Goal: Task Accomplishment & Management: Manage account settings

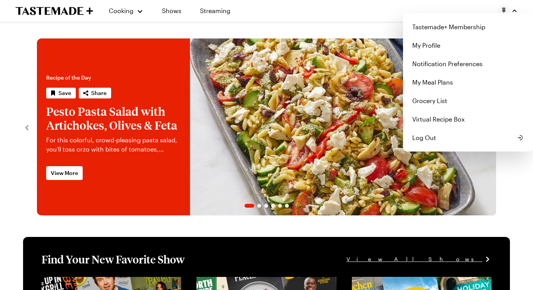
click at [504, 5] on img "button" at bounding box center [504, 11] width 12 height 12
click at [471, 49] on link "My Profile" at bounding box center [468, 45] width 121 height 18
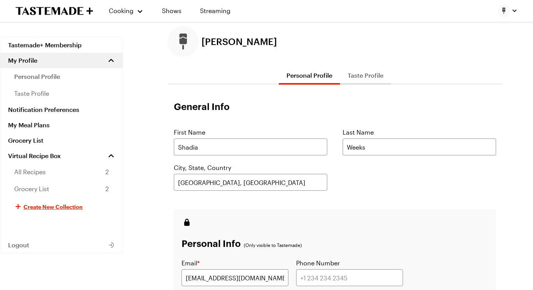
scroll to position [61, 0]
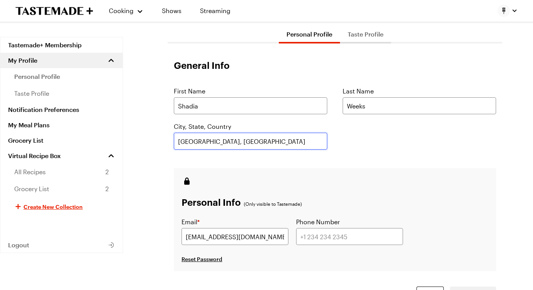
click at [262, 144] on input "[GEOGRAPHIC_DATA], [GEOGRAPHIC_DATA]" at bounding box center [251, 141] width 154 height 17
type input "[PERSON_NAME], [GEOGRAPHIC_DATA], [GEOGRAPHIC_DATA]"
click at [354, 177] on div "Personal Info (Only visible to Tastemade) Email * [EMAIL_ADDRESS][DOMAIN_NAME] …" at bounding box center [335, 219] width 323 height 103
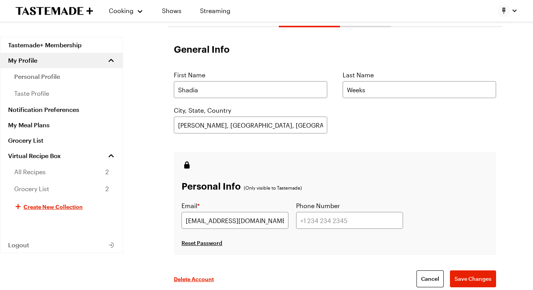
scroll to position [90, 0]
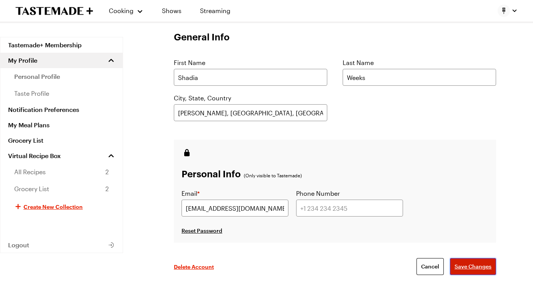
click at [460, 267] on span "Save Changes" at bounding box center [473, 267] width 37 height 8
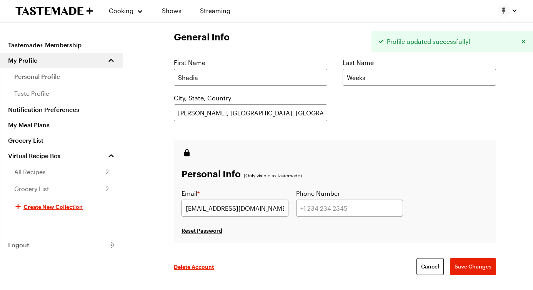
click at [518, 12] on div "Cooking Shows Streaming" at bounding box center [266, 11] width 533 height 22
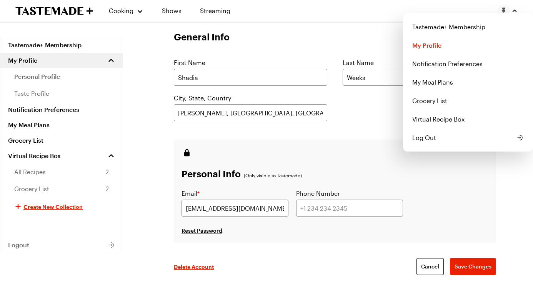
click at [460, 165] on div "Cooking Shows Streaming Tastemade+ Membership My Profile Notification Preferenc…" at bounding box center [266, 138] width 533 height 456
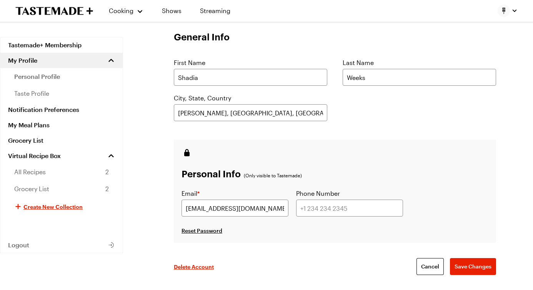
click at [123, 53] on div "Tastemade+ Membership My Profile personal profile taste profile Notification Pr…" at bounding box center [266, 118] width 533 height 343
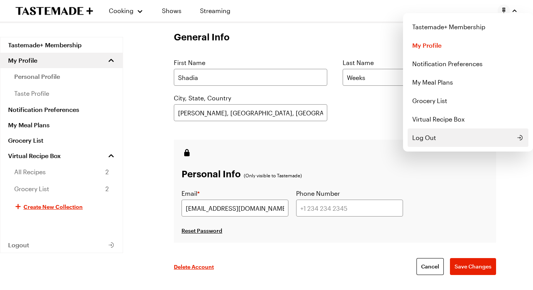
click at [423, 135] on span "Log Out" at bounding box center [425, 137] width 24 height 9
